Goal: Transaction & Acquisition: Book appointment/travel/reservation

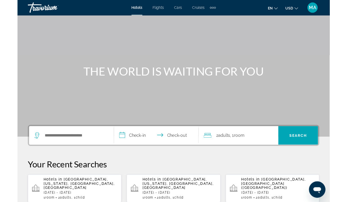
scroll to position [24, 0]
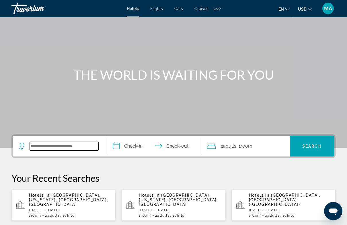
click at [73, 144] on input "Search hotel destination" at bounding box center [64, 146] width 69 height 9
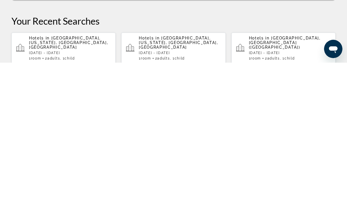
scroll to position [44, 0]
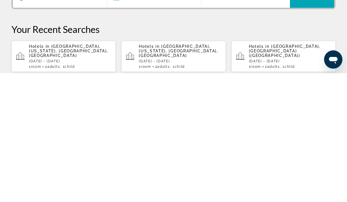
click at [290, 173] on span "[GEOGRAPHIC_DATA], [GEOGRAPHIC_DATA] ([GEOGRAPHIC_DATA])" at bounding box center [285, 180] width 72 height 14
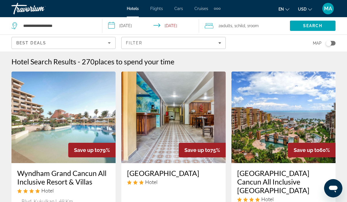
click at [212, 44] on div "Filter" at bounding box center [173, 43] width 95 height 5
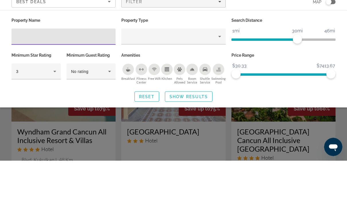
click at [83, 75] on input "Hotel Filters" at bounding box center [63, 78] width 95 height 7
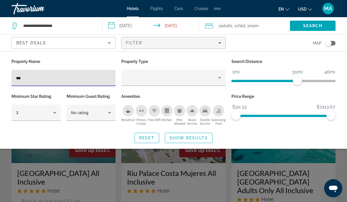
type input "***"
click at [309, 25] on span "Search" at bounding box center [312, 26] width 19 height 5
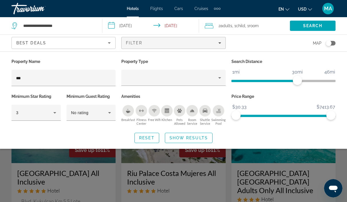
click at [197, 140] on span "Show Results" at bounding box center [188, 138] width 38 height 5
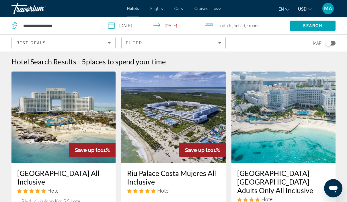
click at [203, 109] on img "Main content" at bounding box center [173, 118] width 104 height 92
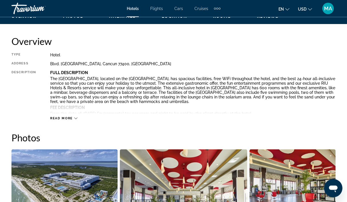
scroll to position [283, 0]
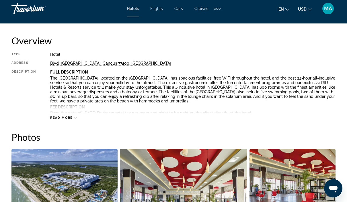
click at [78, 114] on div "Read more" at bounding box center [192, 112] width 285 height 16
click at [72, 114] on div "Read more" at bounding box center [192, 112] width 285 height 16
click at [67, 118] on span "Read more" at bounding box center [61, 118] width 23 height 4
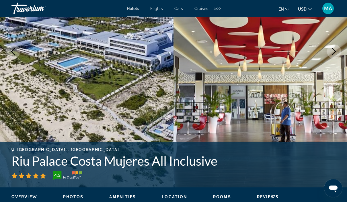
scroll to position [91, 0]
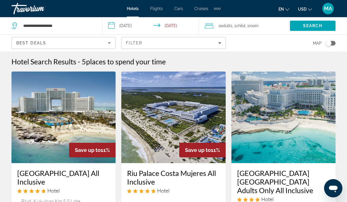
click at [179, 44] on div "Filter" at bounding box center [173, 43] width 95 height 5
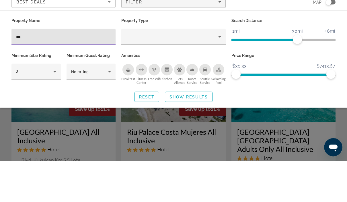
click at [79, 75] on input "***" at bounding box center [63, 78] width 95 height 7
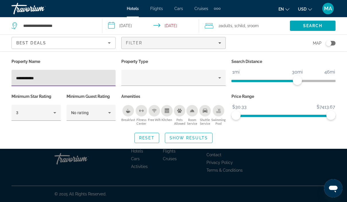
type input "**********"
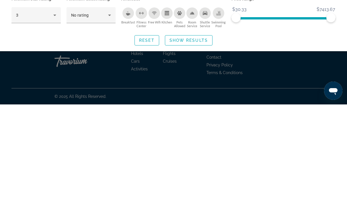
click at [208, 131] on span "Search widget" at bounding box center [188, 138] width 47 height 14
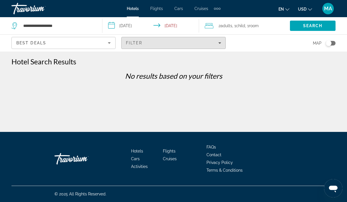
click at [188, 41] on div "Filter" at bounding box center [173, 43] width 95 height 5
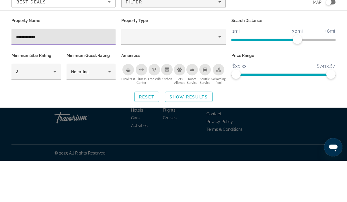
click at [23, 75] on input "**********" at bounding box center [63, 78] width 95 height 7
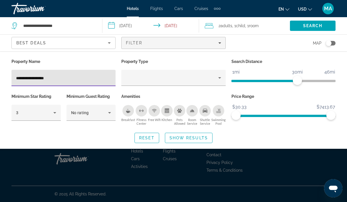
type input "**********"
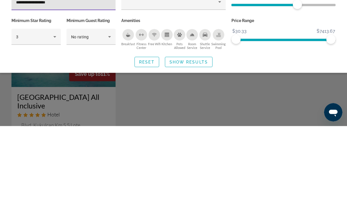
click at [206, 136] on span "Show Results" at bounding box center [188, 138] width 38 height 5
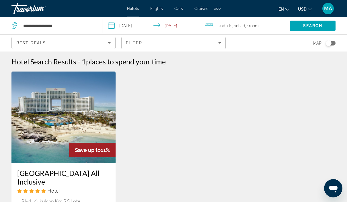
click at [149, 42] on div "Filter" at bounding box center [173, 43] width 95 height 5
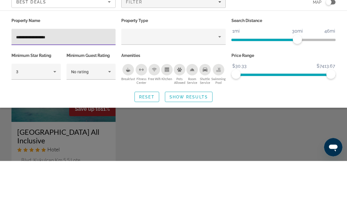
click at [73, 75] on input "**********" at bounding box center [63, 78] width 95 height 7
type input "*"
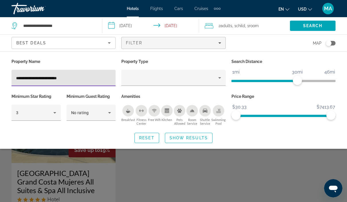
type input "**********"
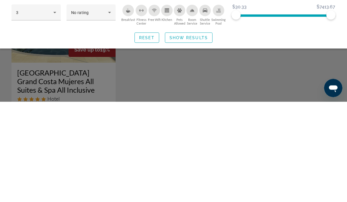
click at [195, 136] on span "Show Results" at bounding box center [188, 138] width 38 height 5
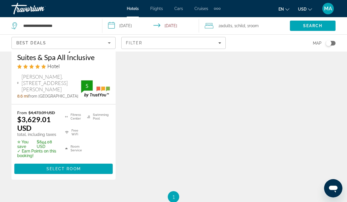
scroll to position [130, 0]
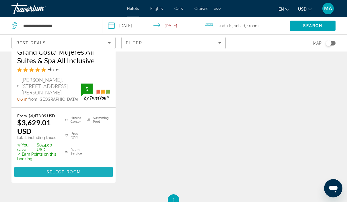
click at [73, 179] on span "Main content" at bounding box center [63, 172] width 98 height 14
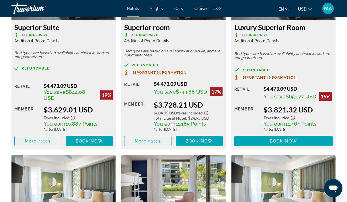
scroll to position [960, 0]
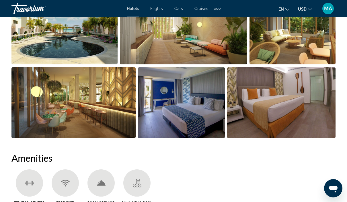
click at [200, 170] on ul "Fitness Center Free WiFi Room Service Swimming Pool" at bounding box center [173, 190] width 324 height 40
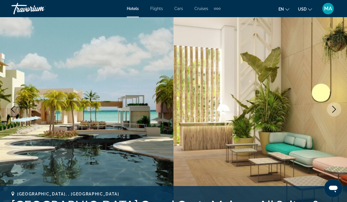
scroll to position [42, 0]
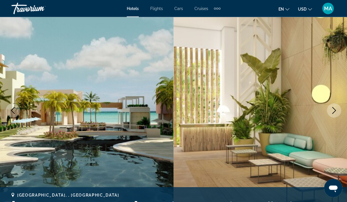
click at [220, 113] on img "Main content" at bounding box center [259, 111] width 173 height 272
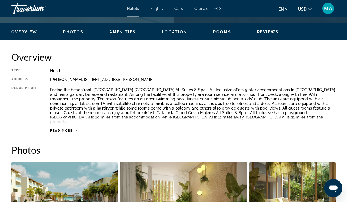
scroll to position [267, 0]
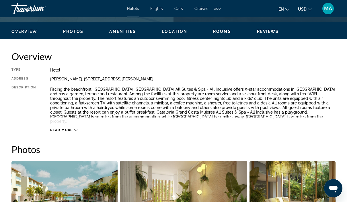
click at [75, 128] on div "Read more" at bounding box center [63, 130] width 27 height 4
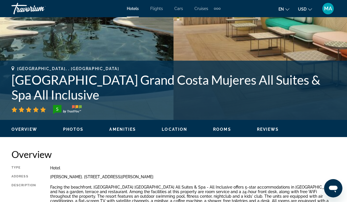
scroll to position [167, 0]
